Goal: Information Seeking & Learning: Learn about a topic

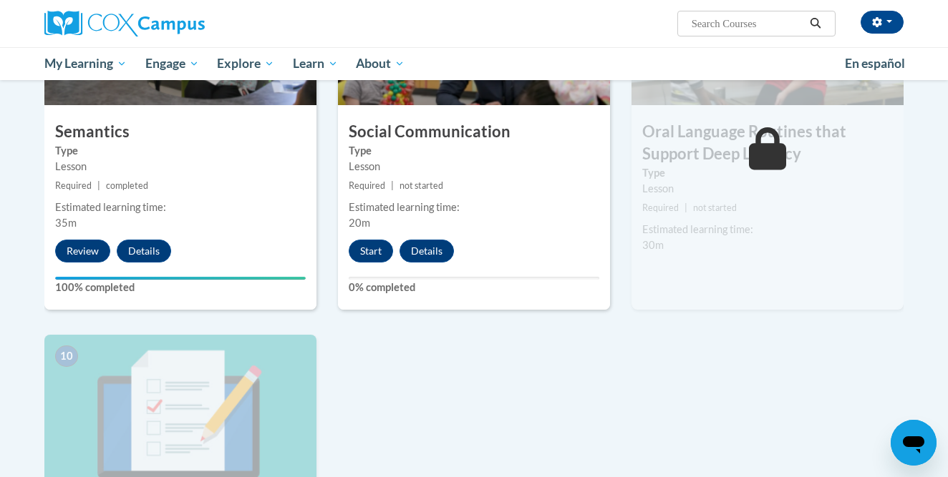
scroll to position [1223, 0]
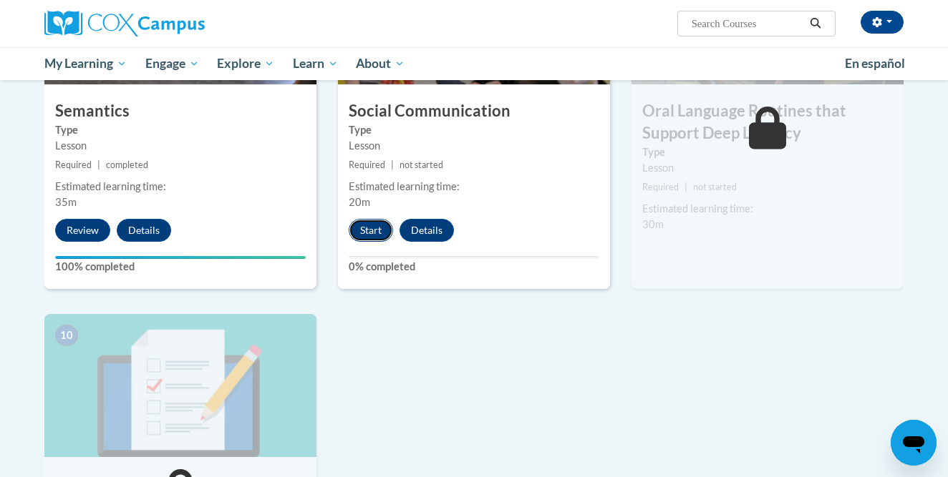
click at [369, 231] on button "Start" at bounding box center [371, 230] width 44 height 23
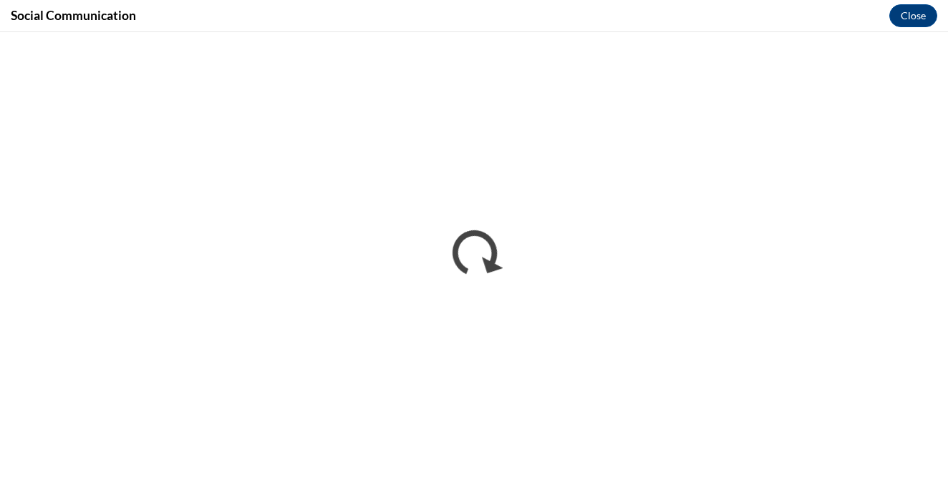
scroll to position [0, 0]
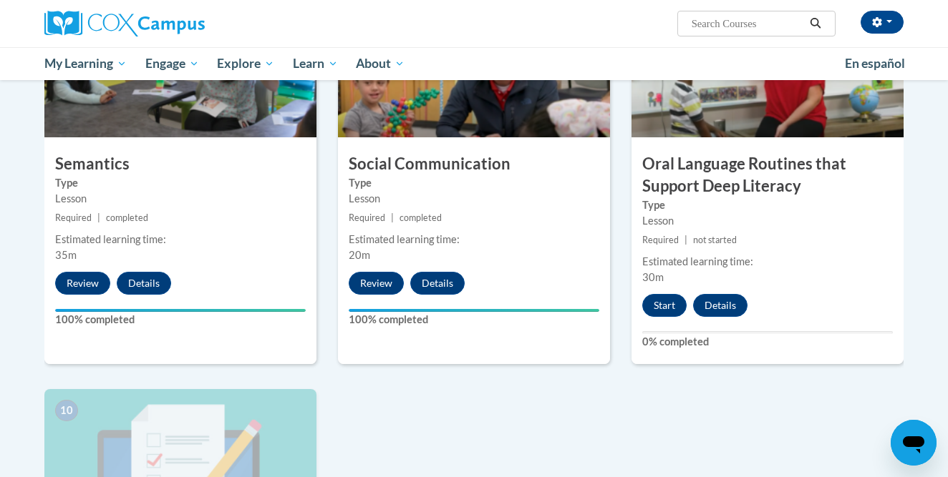
scroll to position [1170, 0]
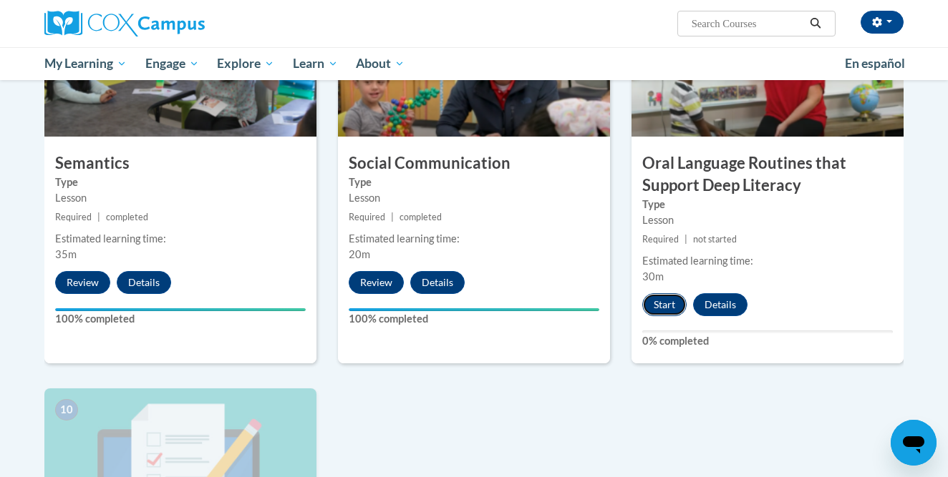
click at [660, 302] on button "Start" at bounding box center [664, 304] width 44 height 23
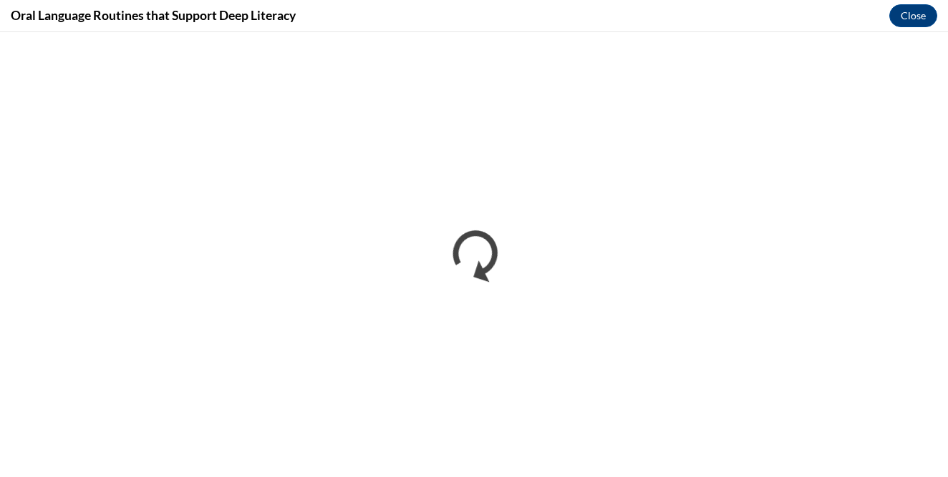
scroll to position [0, 0]
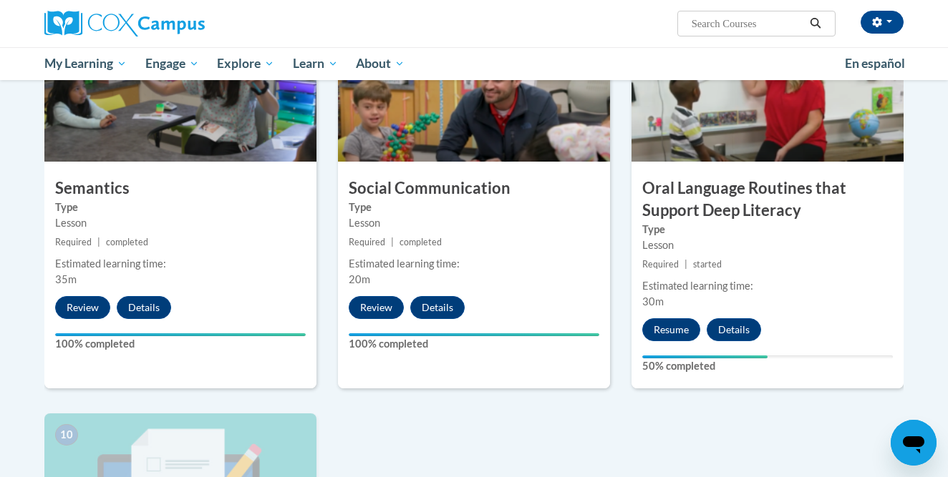
scroll to position [1137, 0]
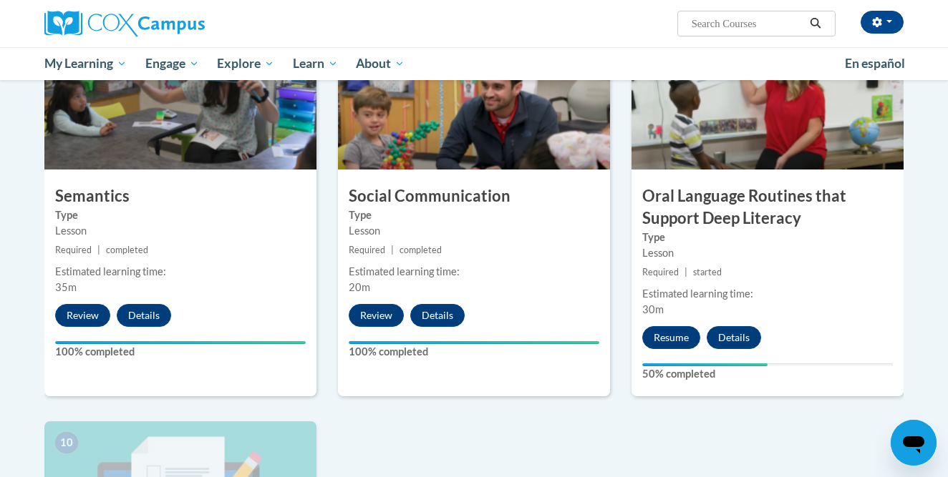
click at [719, 117] on img at bounding box center [767, 97] width 272 height 143
click at [666, 334] on button "Resume" at bounding box center [671, 337] width 58 height 23
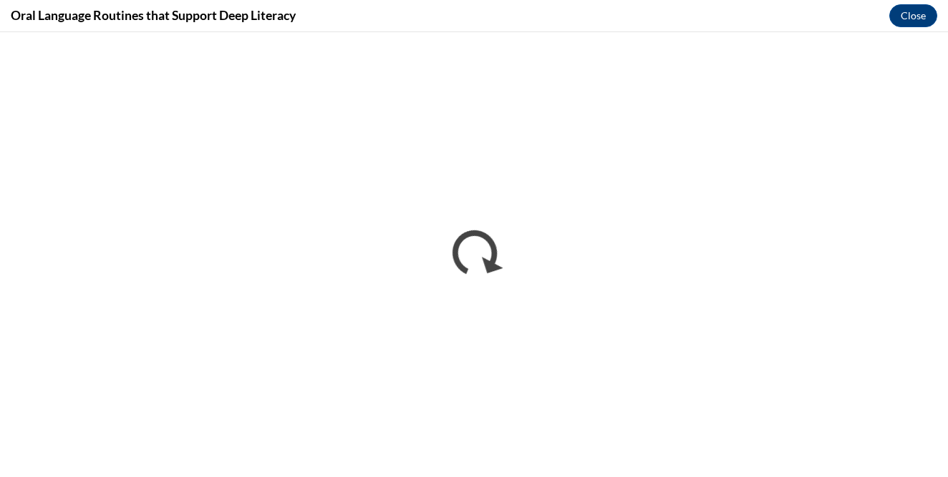
scroll to position [0, 0]
